Goal: Information Seeking & Learning: Learn about a topic

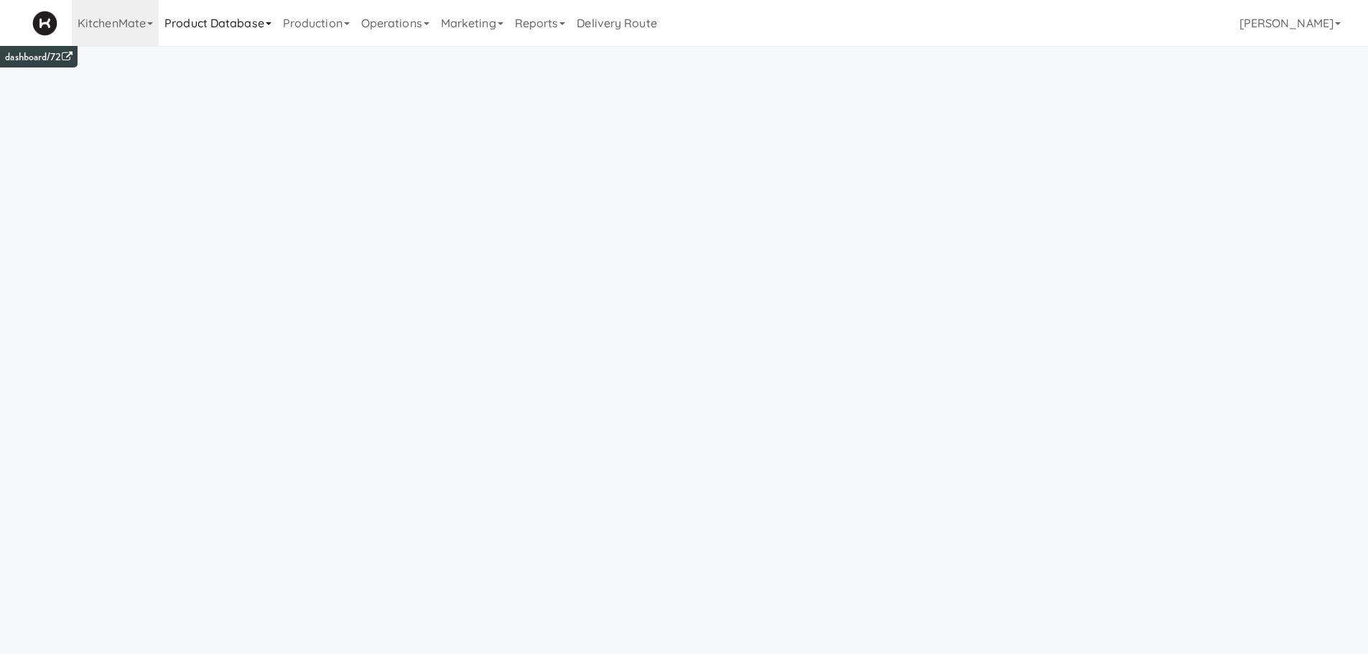
click at [239, 22] on link "Product Database" at bounding box center [218, 23] width 118 height 46
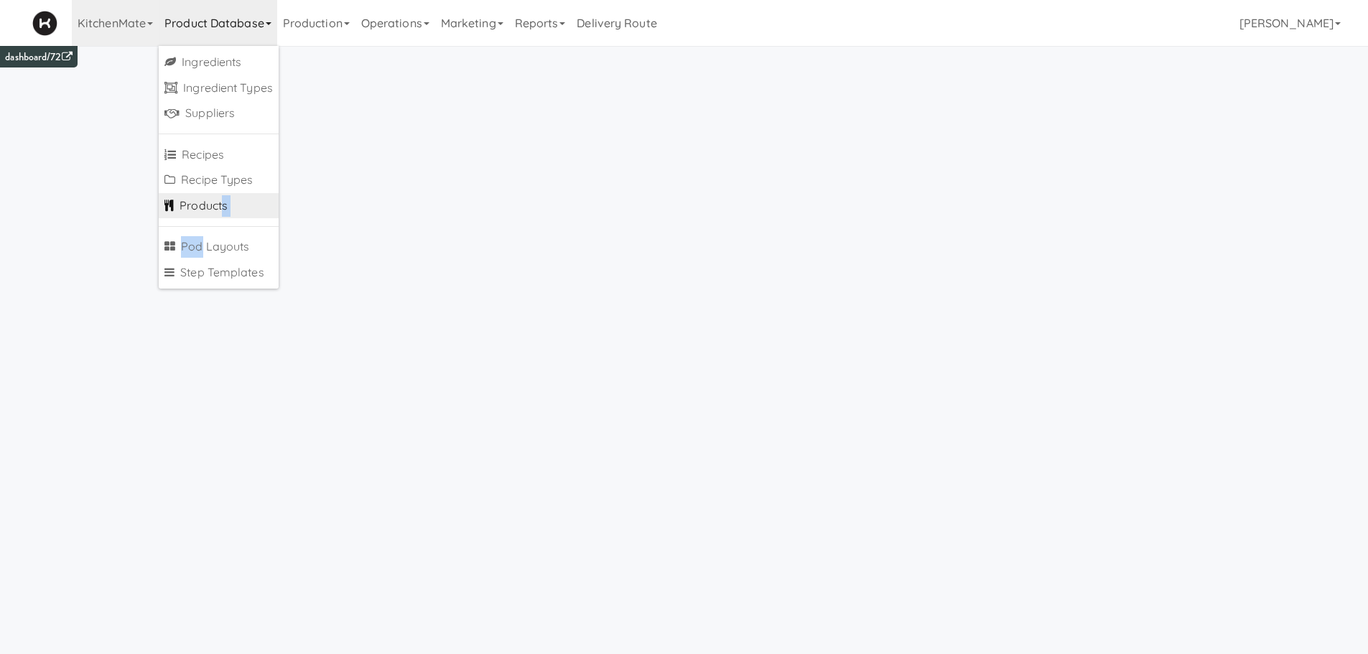
drag, startPoint x: 201, startPoint y: 230, endPoint x: 219, endPoint y: 200, distance: 34.5
click at [219, 200] on ul "Ingredients Ingredient Types Suppliers Recipes Recipe Types Products Pod Layout…" at bounding box center [219, 167] width 120 height 243
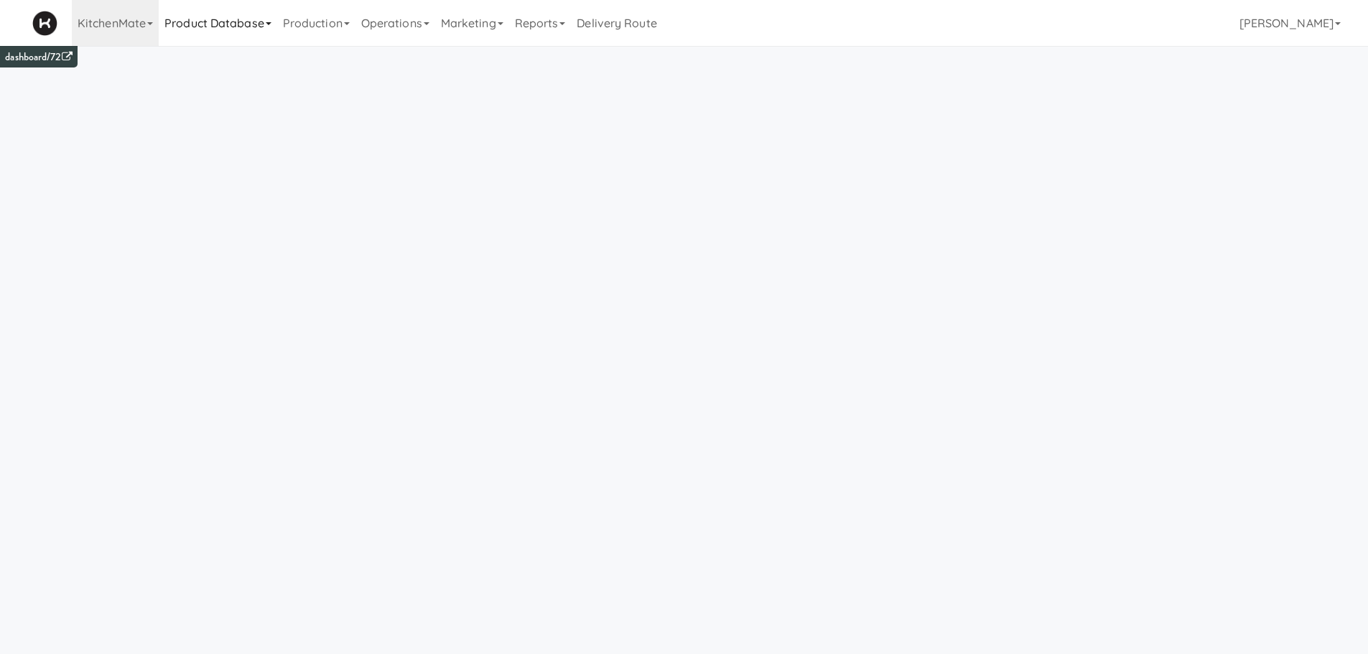
click at [185, 19] on link "Product Database" at bounding box center [218, 23] width 118 height 46
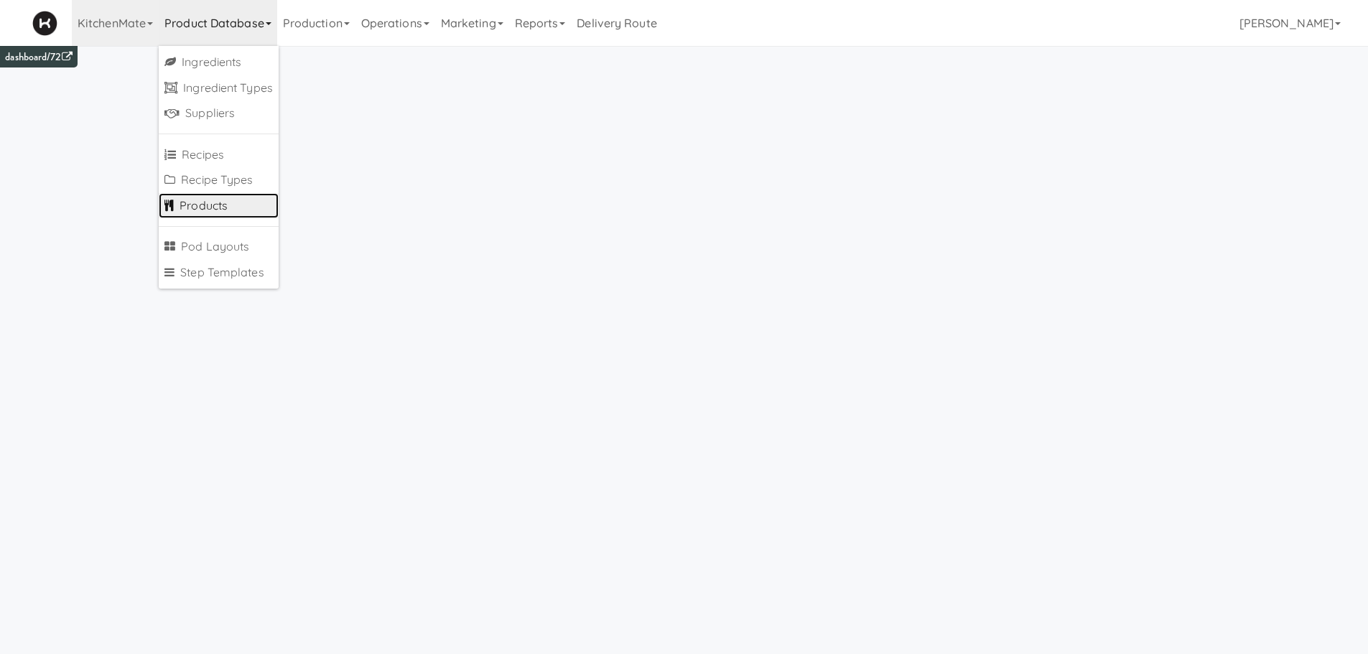
click at [195, 208] on link "Products" at bounding box center [219, 206] width 120 height 26
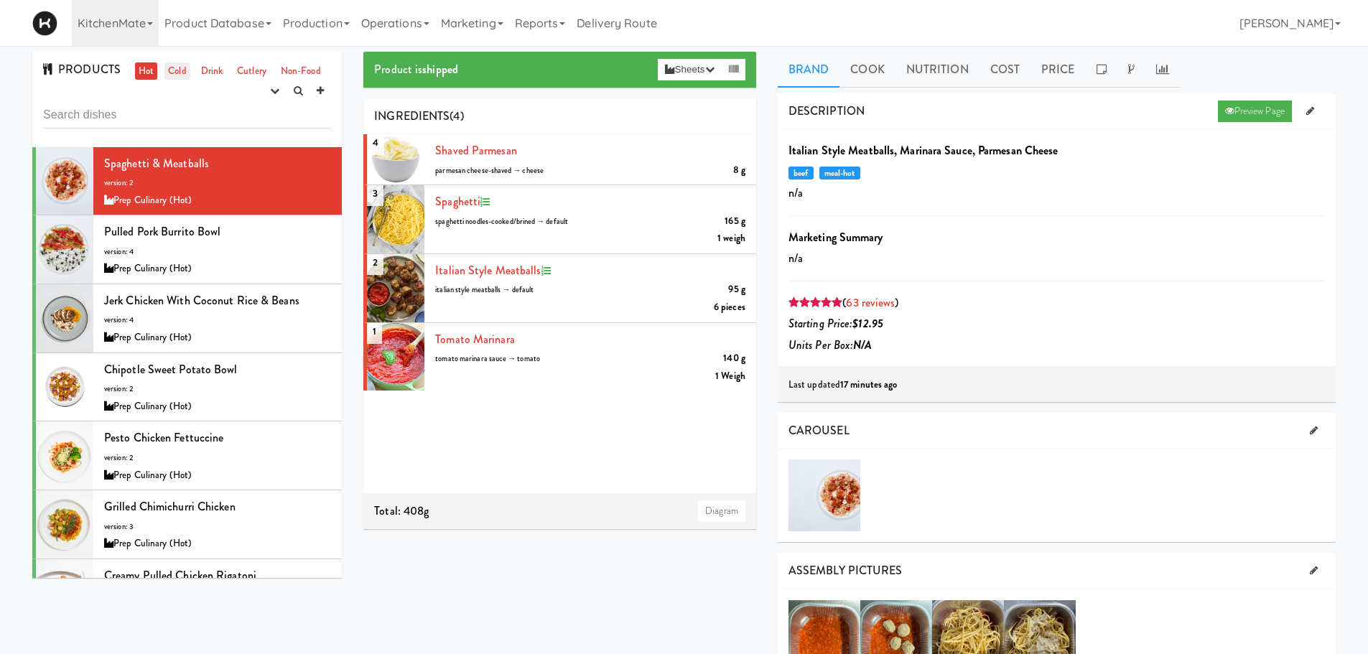
click at [177, 67] on link "Cold" at bounding box center [176, 71] width 25 height 18
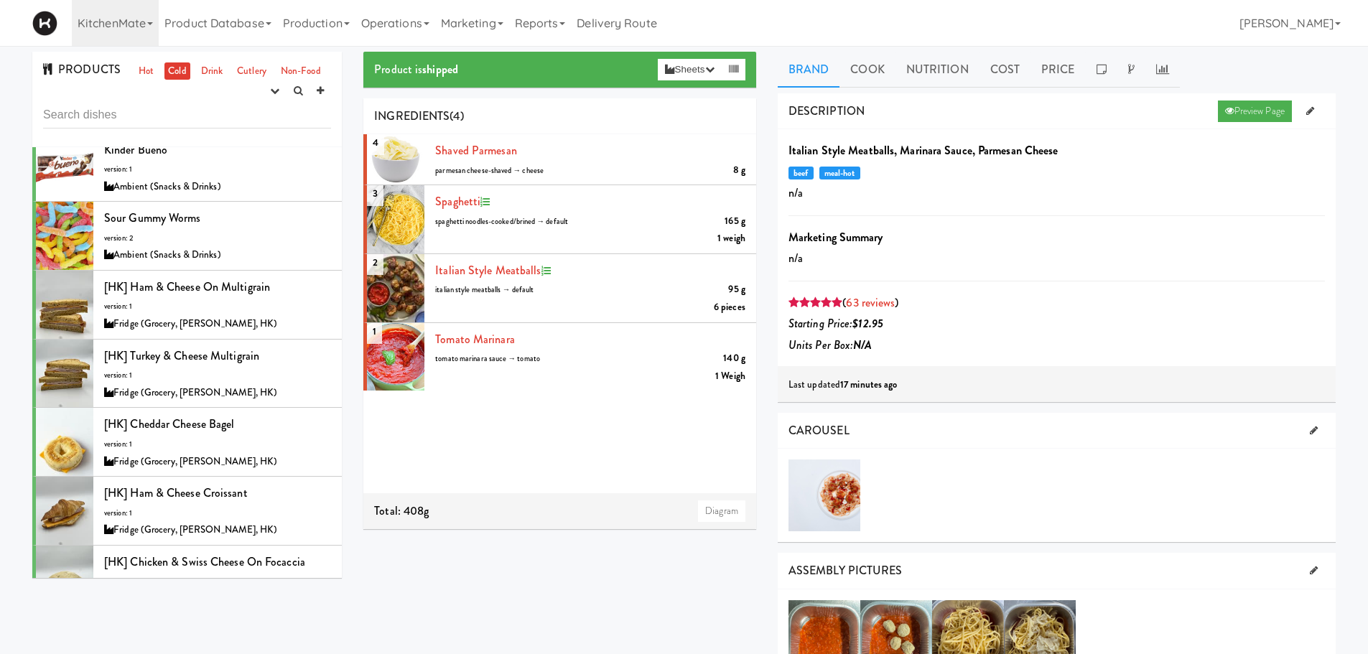
scroll to position [737, 0]
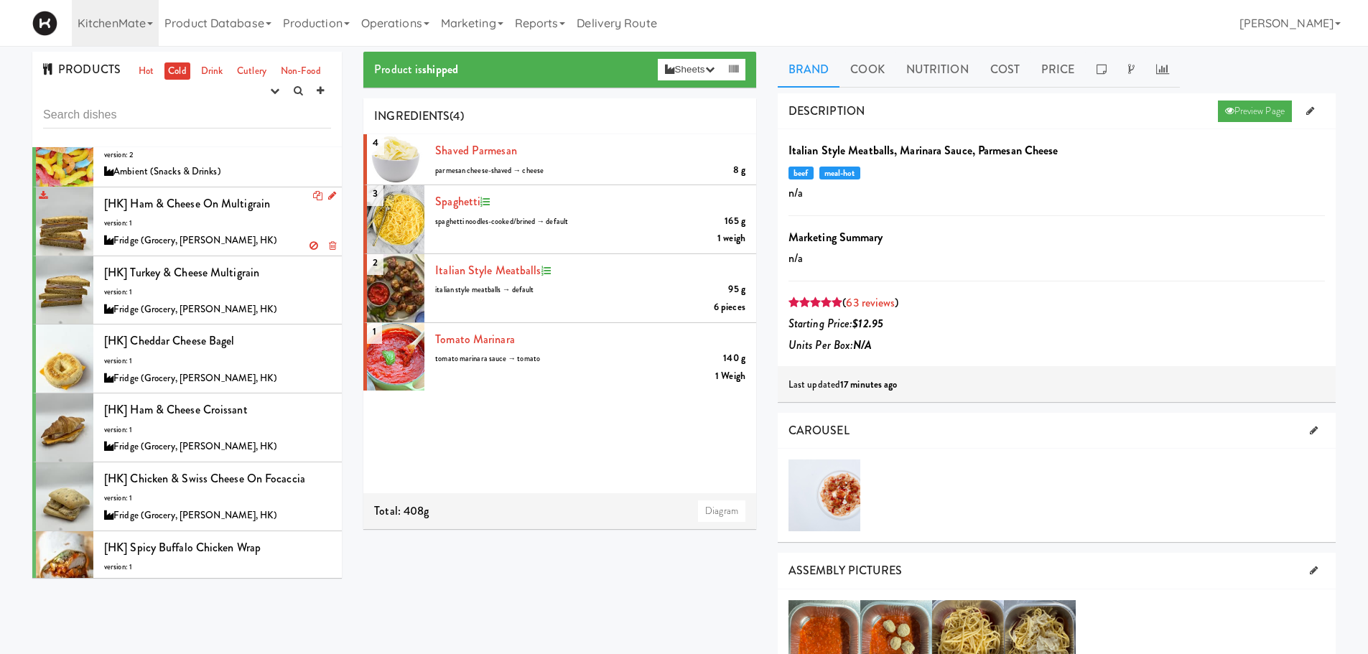
click at [157, 231] on div "[HK] Ham & Cheese on Multigrain version: 1 Fridge (Grocery, [PERSON_NAME], HK)" at bounding box center [217, 221] width 227 height 57
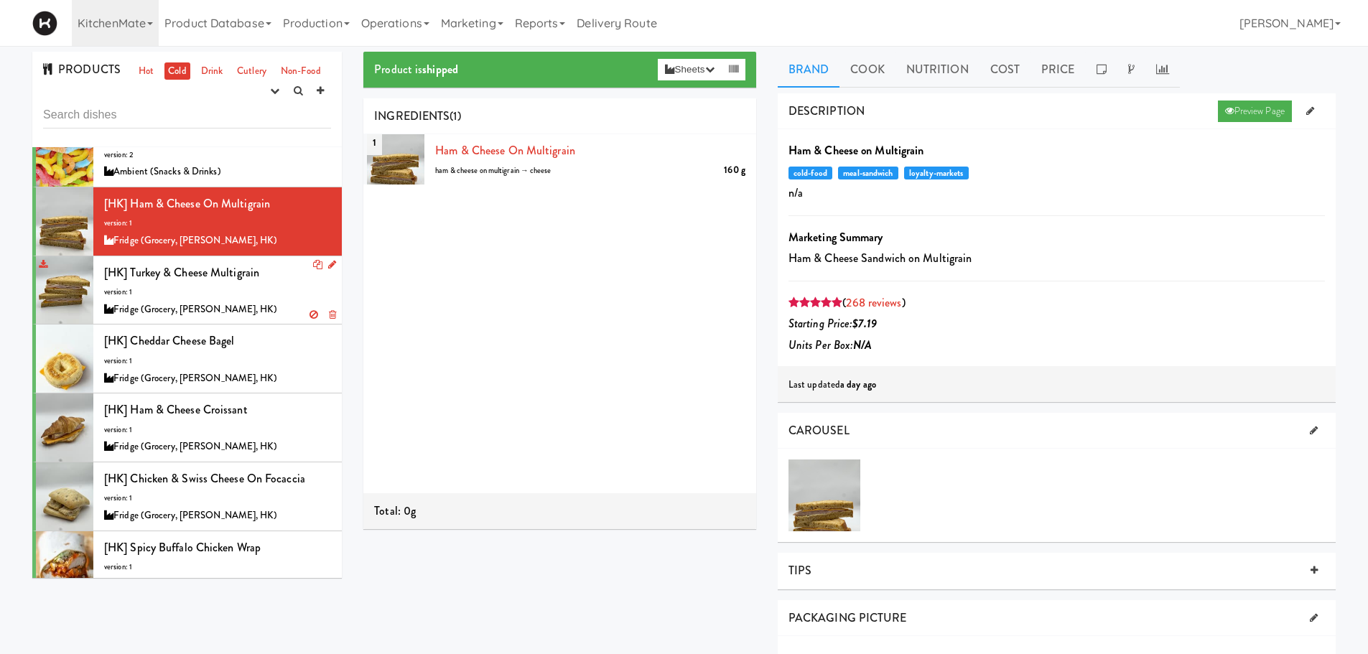
click at [237, 313] on div "Fridge (Grocery, [PERSON_NAME], HK)" at bounding box center [217, 310] width 227 height 18
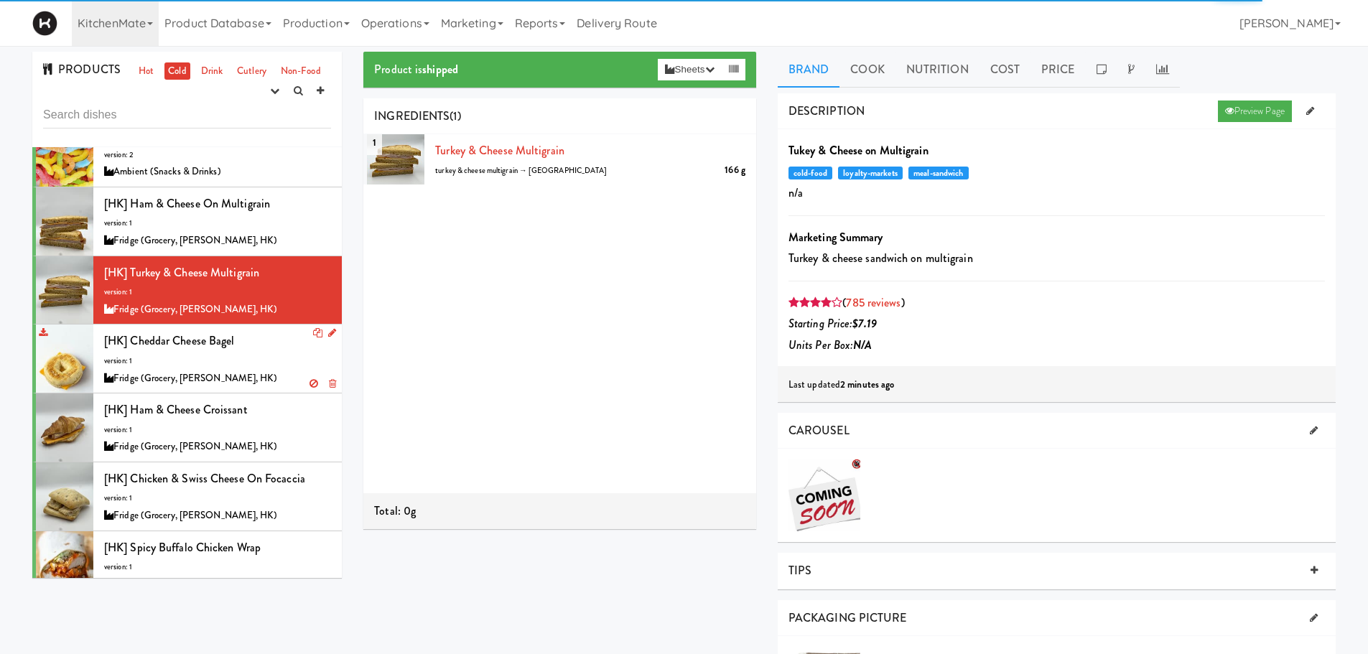
click at [224, 365] on div "[HK] Cheddar Cheese Bagel version: 1 Fridge (Grocery, [PERSON_NAME], HK)" at bounding box center [217, 358] width 227 height 57
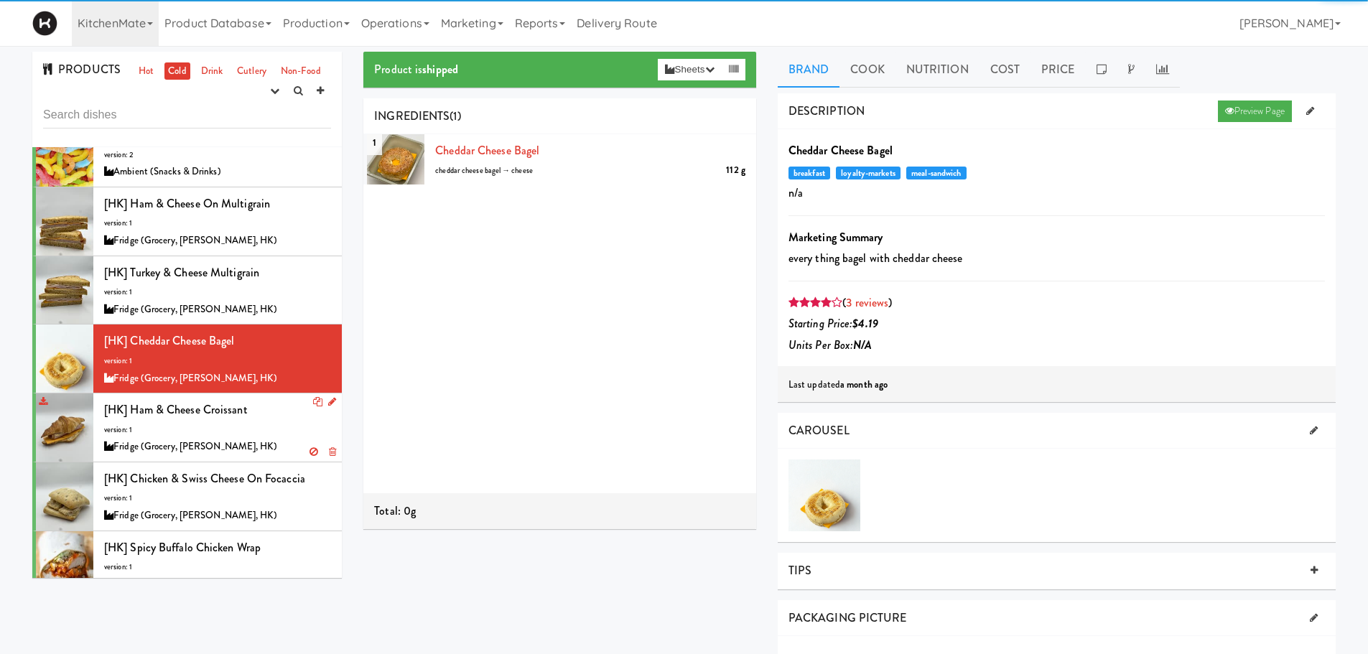
click at [211, 425] on div "[HK] Ham & Cheese Croissant version: 1 Fridge (Grocery, [PERSON_NAME], HK)" at bounding box center [217, 427] width 227 height 57
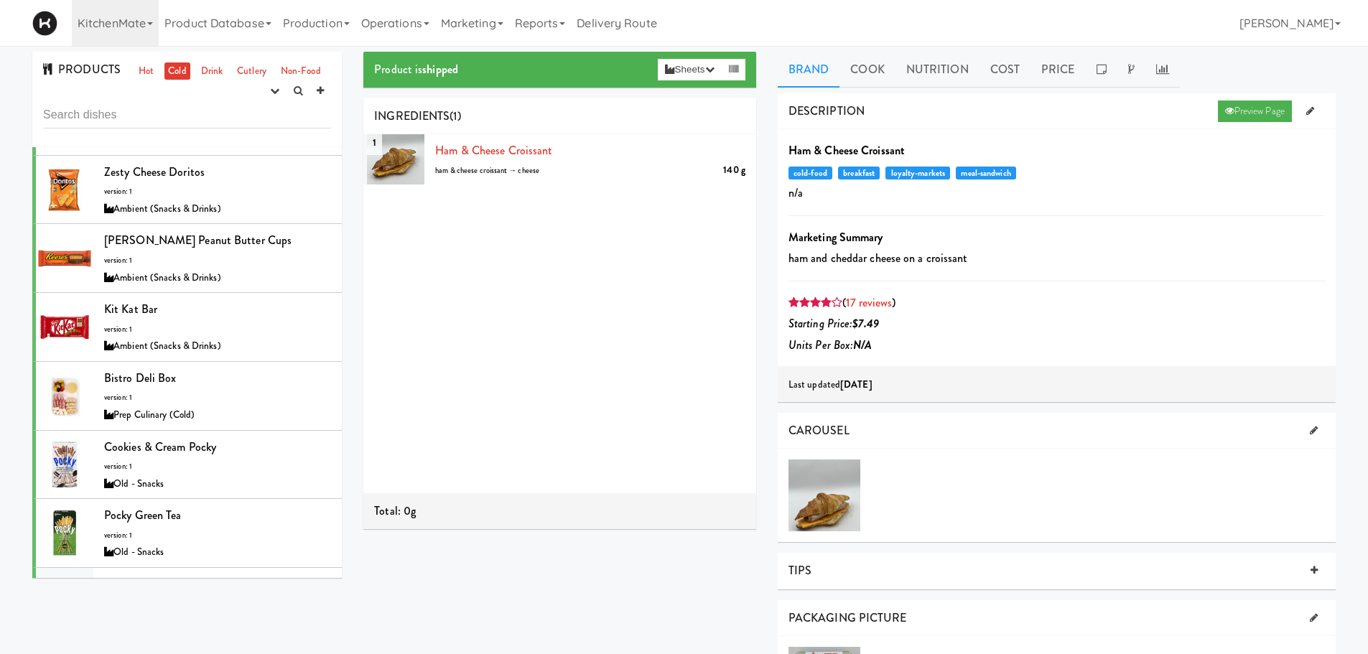
scroll to position [5785, 0]
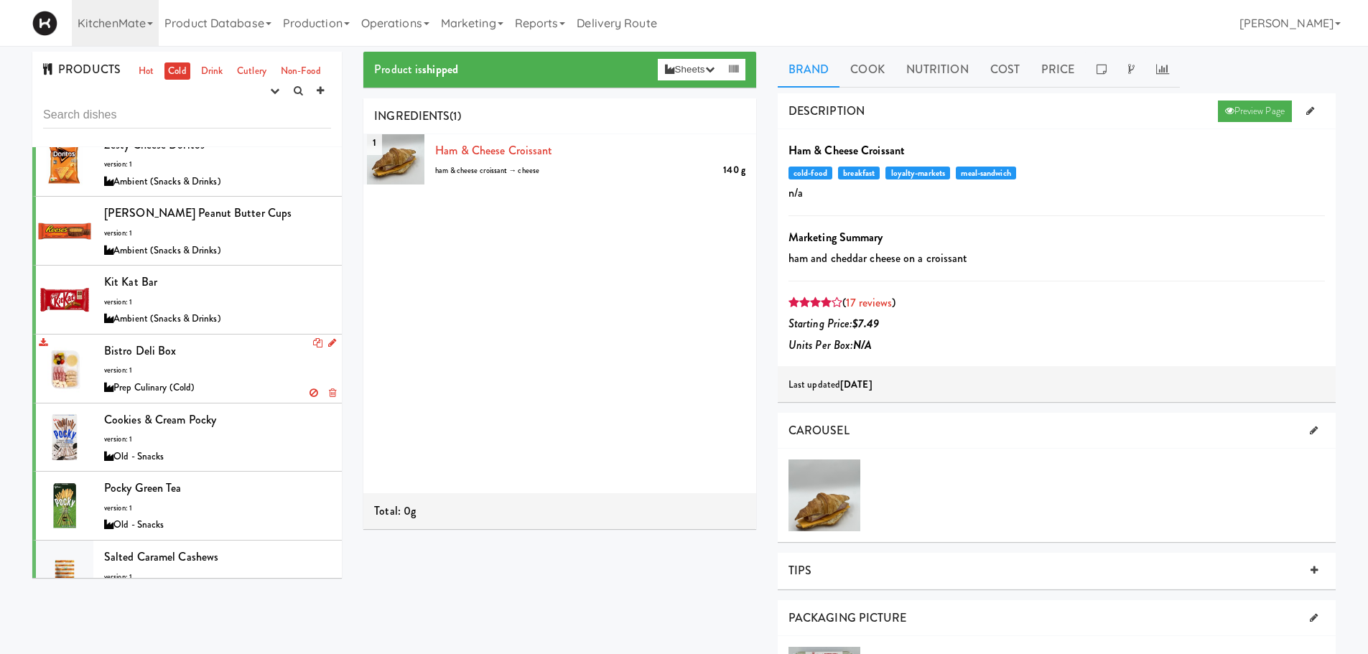
click at [247, 375] on div "Bistro Deli Box version: 1 Prep Culinary (Cold)" at bounding box center [217, 368] width 227 height 57
